Goal: Check status: Check status

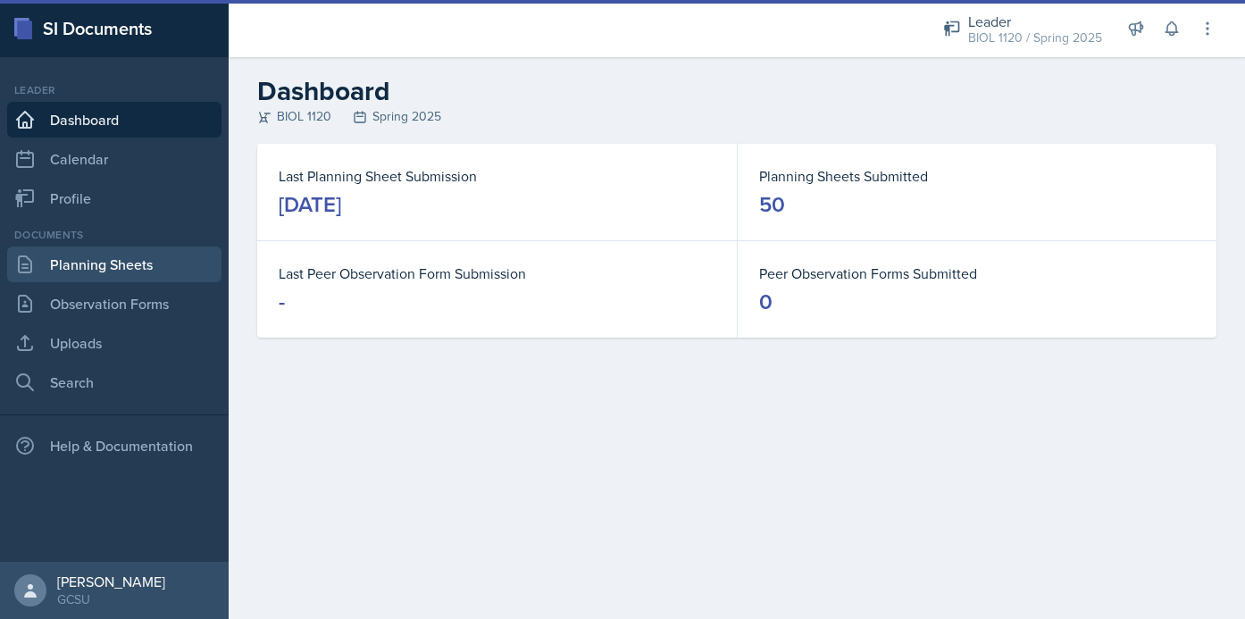
click at [129, 271] on link "Planning Sheets" at bounding box center [114, 264] width 214 height 36
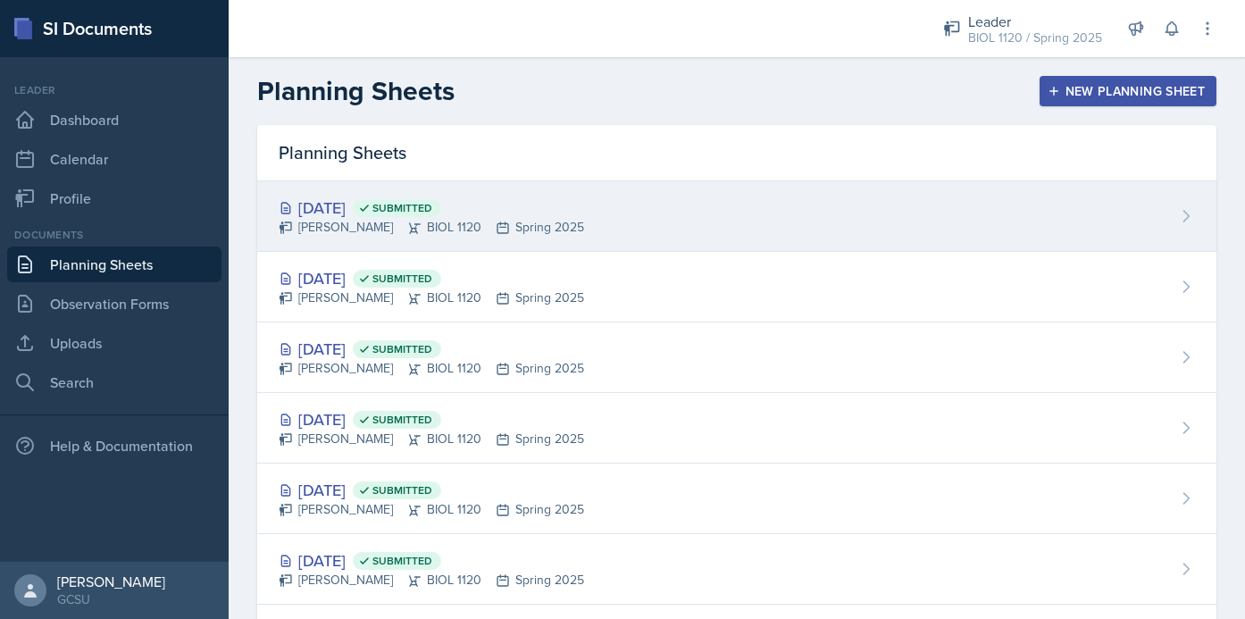
click at [589, 193] on div "[DATE] Submitted [PERSON_NAME] BIOL 1120 Spring 2025" at bounding box center [736, 216] width 959 height 71
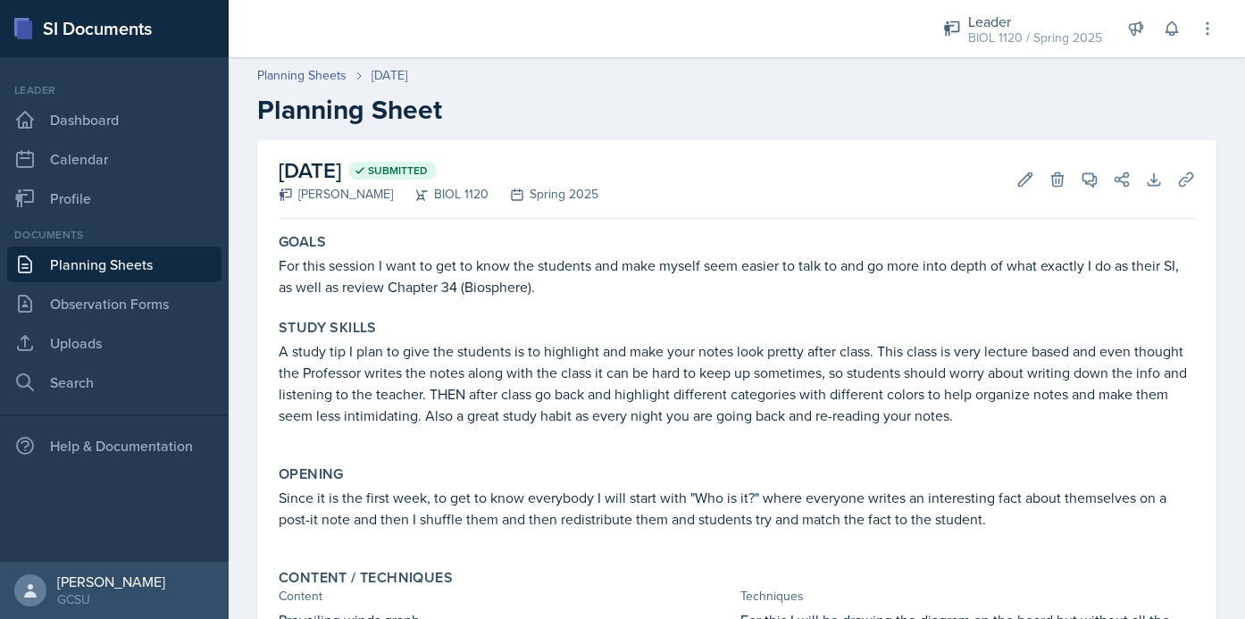
click at [143, 263] on link "Planning Sheets" at bounding box center [114, 264] width 214 height 36
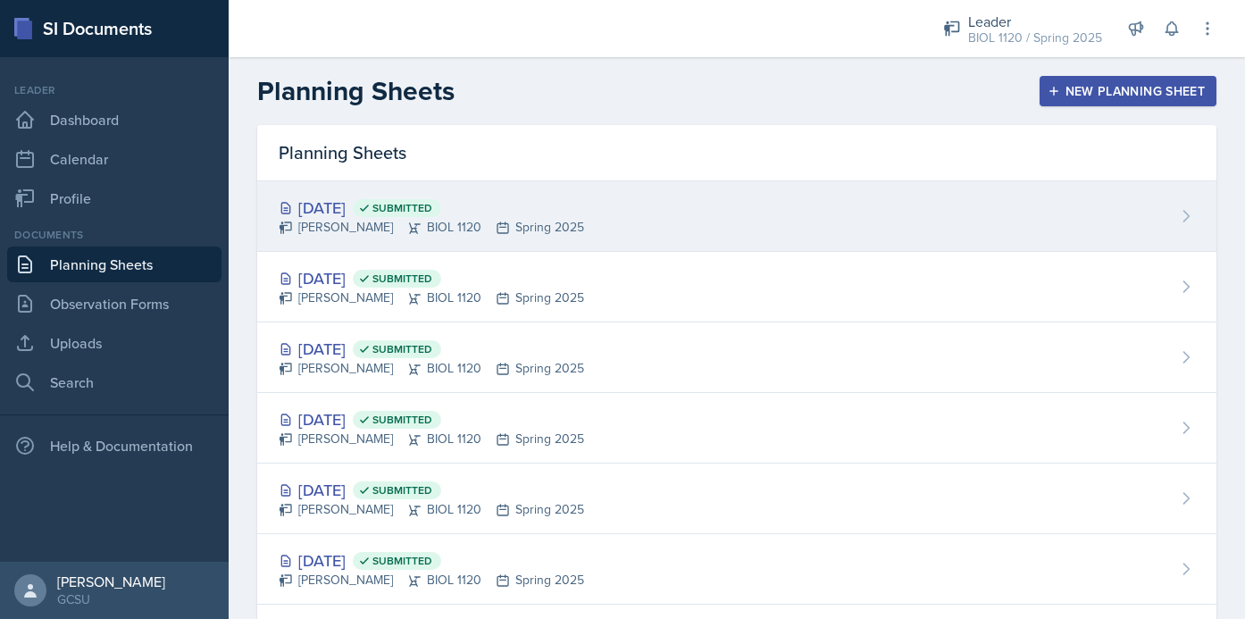
click at [562, 227] on div "[DATE] Submitted [PERSON_NAME] BIOL 1120 Spring 2025" at bounding box center [736, 216] width 959 height 71
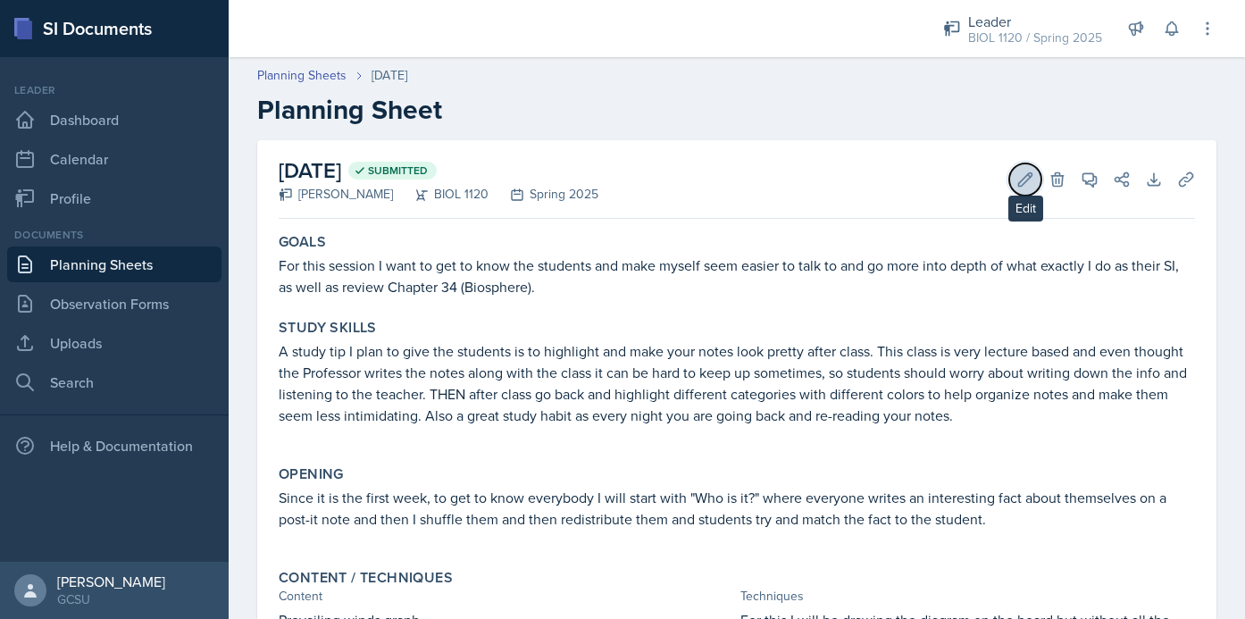
click at [1030, 180] on icon at bounding box center [1025, 180] width 18 height 18
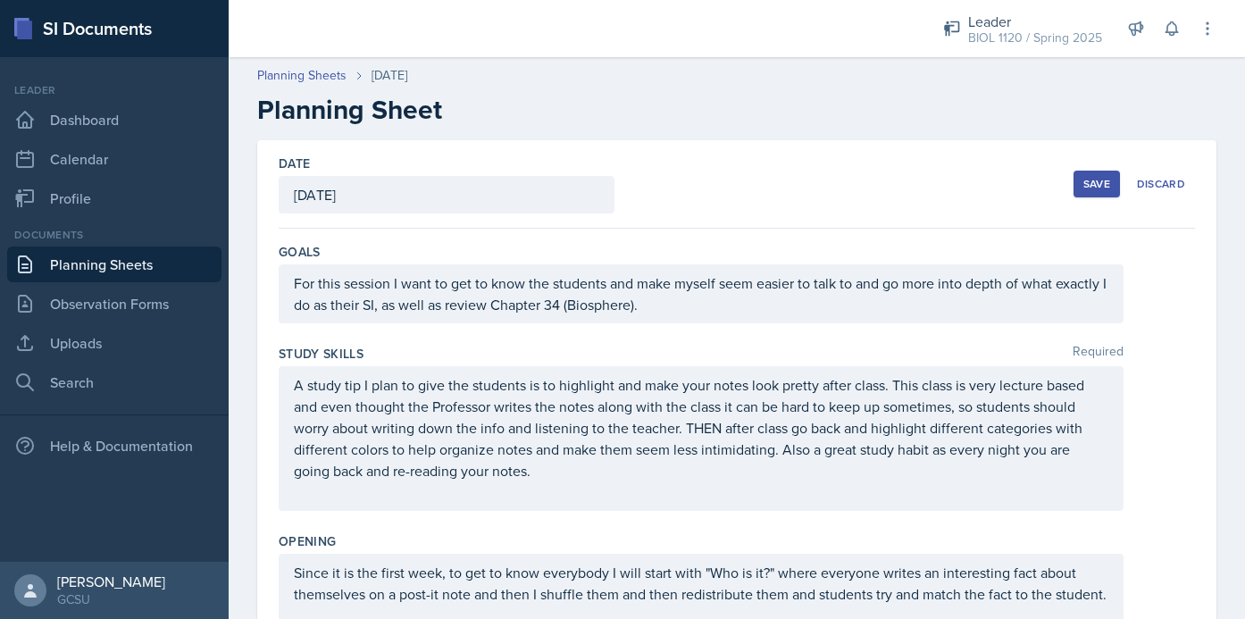
click at [1088, 183] on div "Save" at bounding box center [1096, 184] width 27 height 14
